Goal: Task Accomplishment & Management: Manage account settings

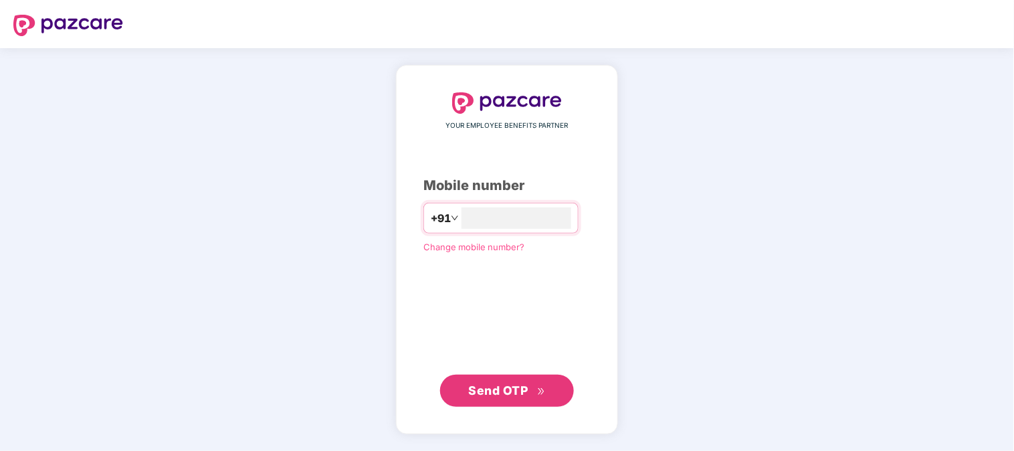
type input "**********"
click at [502, 384] on span "Send OTP" at bounding box center [499, 390] width 60 height 14
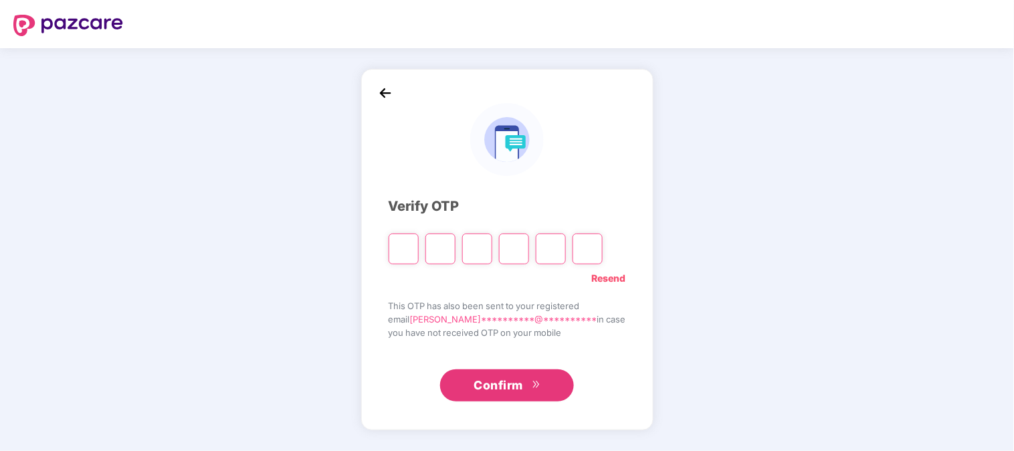
click at [592, 279] on link "Resend" at bounding box center [609, 278] width 34 height 15
click at [415, 253] on input "Please enter verification code. Digit 1" at bounding box center [404, 249] width 30 height 31
type input "*"
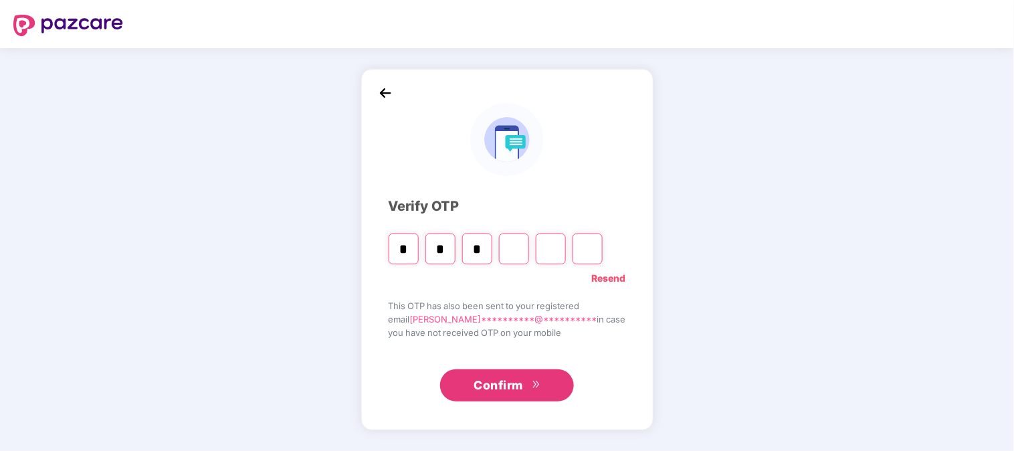
type input "*"
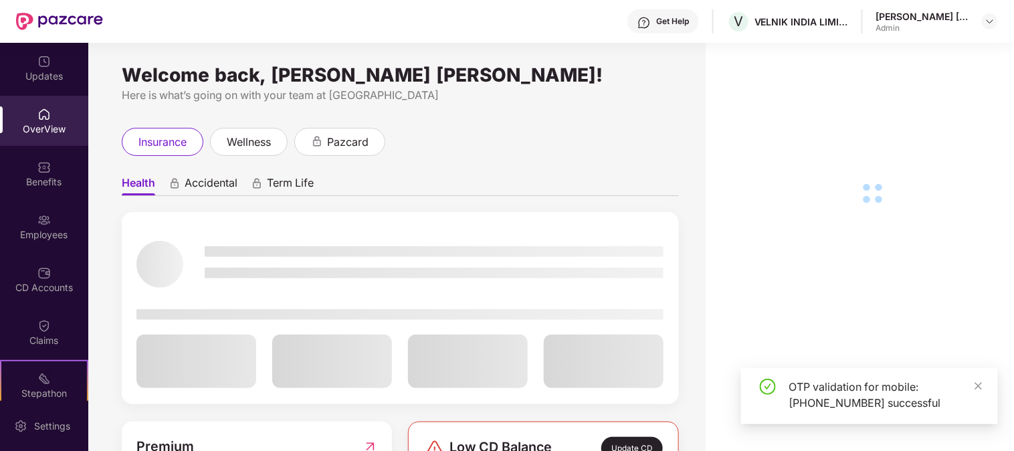
click at [50, 225] on div "Employees" at bounding box center [44, 226] width 88 height 50
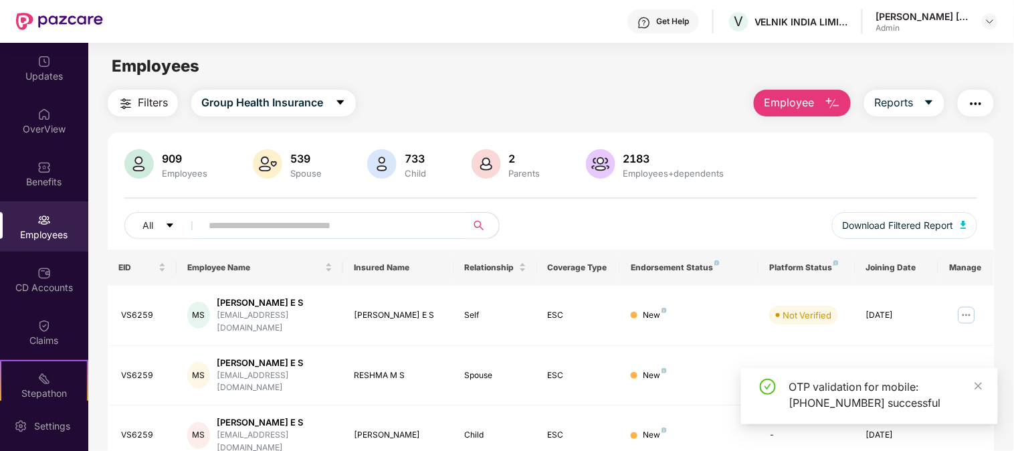
click at [339, 231] on input "text" at bounding box center [329, 225] width 240 height 20
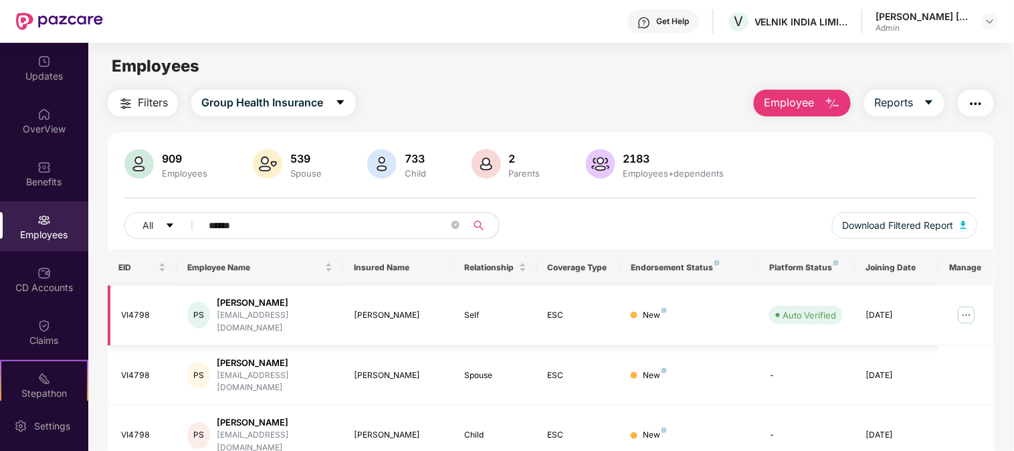
type input "******"
click at [967, 315] on img at bounding box center [966, 314] width 21 height 21
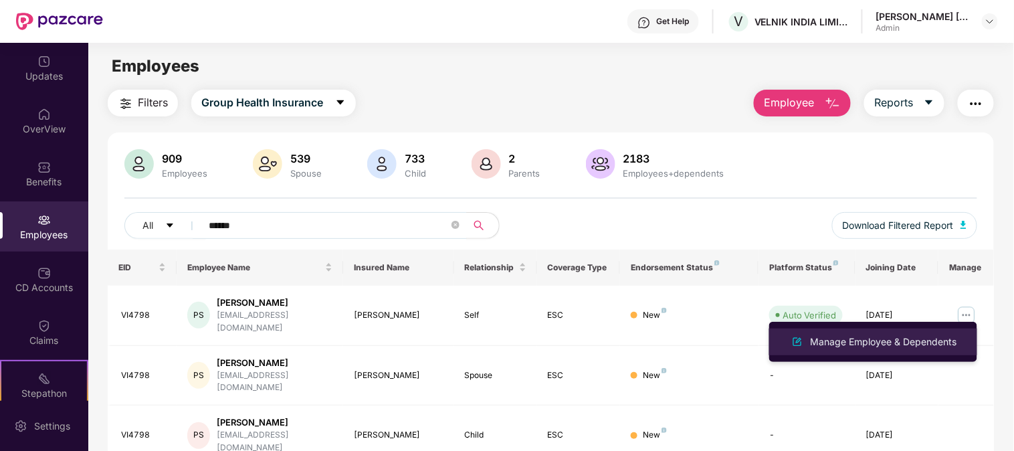
click at [858, 339] on div "Manage Employee & Dependents" at bounding box center [884, 342] width 152 height 15
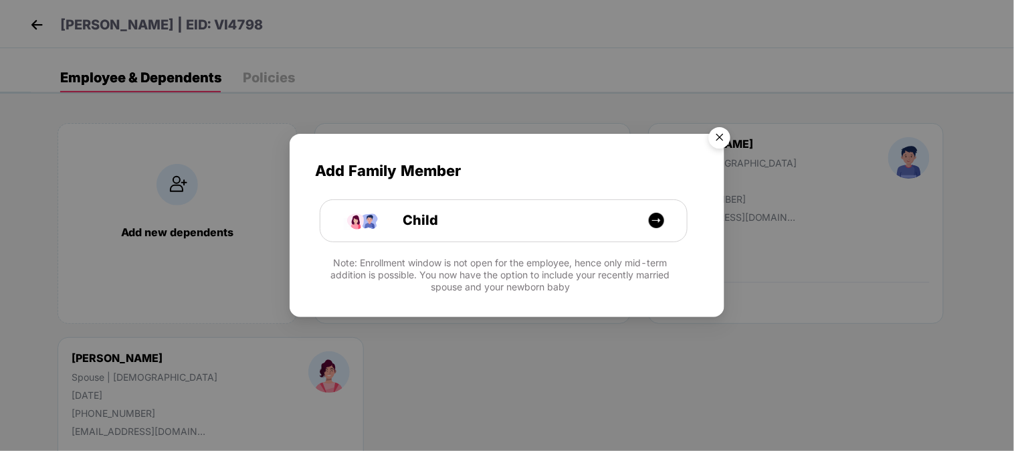
click at [716, 143] on img "Close" at bounding box center [719, 139] width 37 height 37
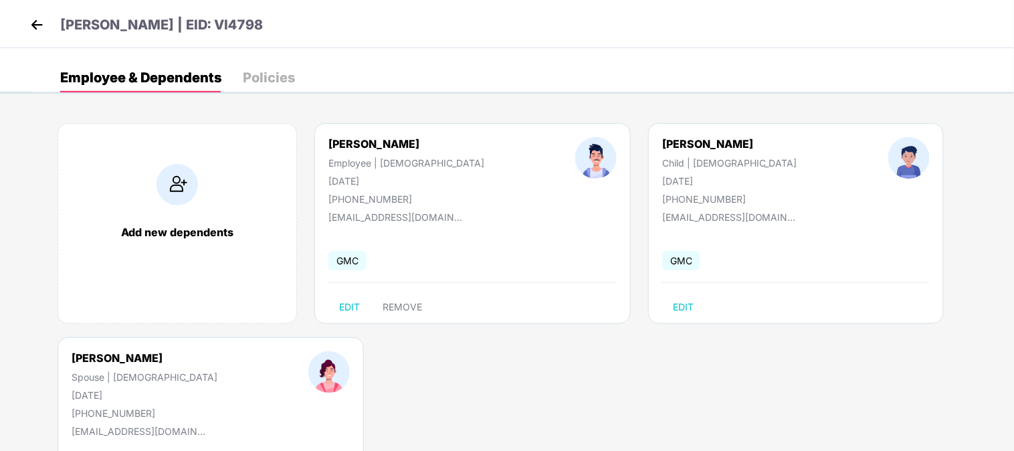
click at [662, 141] on div "[PERSON_NAME]" at bounding box center [729, 143] width 135 height 13
click at [843, 189] on div at bounding box center [909, 171] width 132 height 68
click at [279, 76] on div "Policies" at bounding box center [269, 77] width 52 height 13
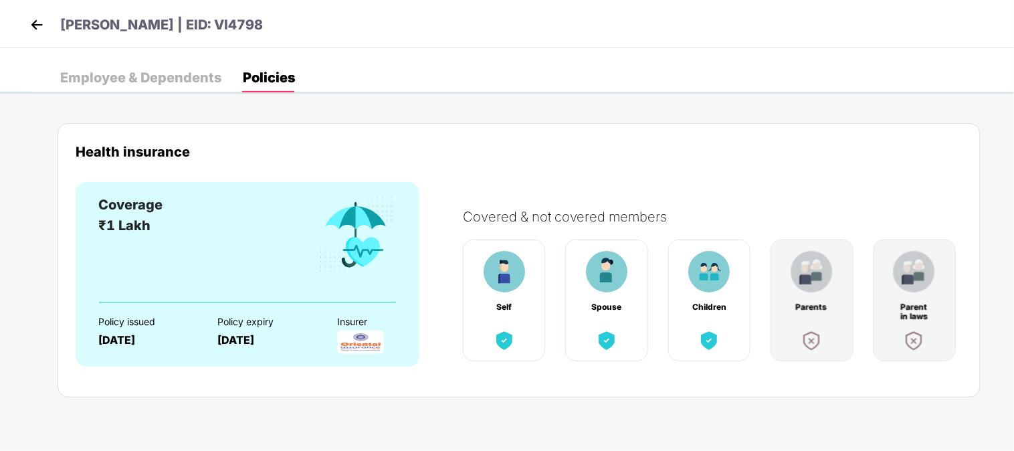
click at [168, 76] on div "Employee & Dependents" at bounding box center [140, 77] width 161 height 13
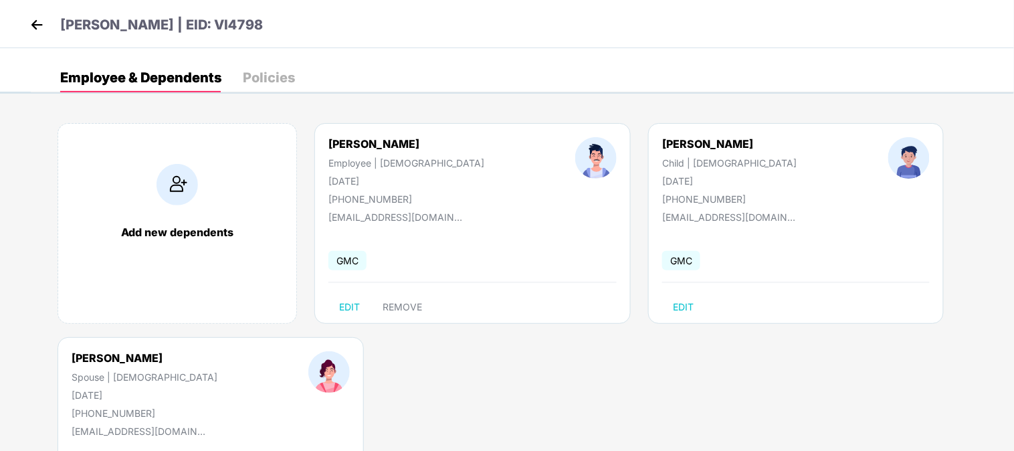
click at [360, 138] on div "[PERSON_NAME]" at bounding box center [407, 143] width 156 height 13
copy div "[PERSON_NAME]"
click at [662, 142] on div "[PERSON_NAME]" at bounding box center [729, 143] width 135 height 13
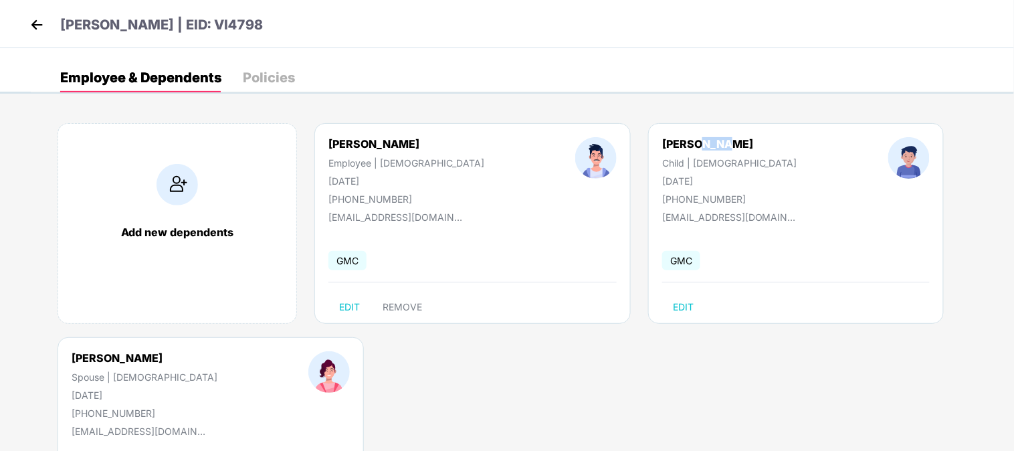
click at [662, 142] on div "[PERSON_NAME]" at bounding box center [729, 143] width 135 height 13
copy div "[PERSON_NAME]"
